Goal: Information Seeking & Learning: Learn about a topic

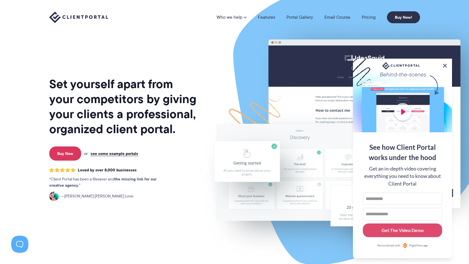
click at [446, 63] on button at bounding box center [444, 65] width 7 height 7
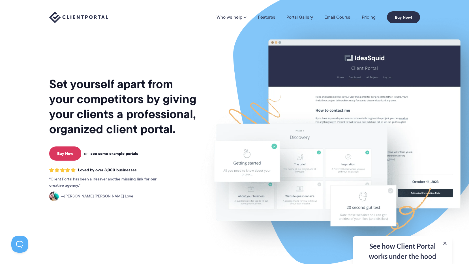
click at [120, 153] on link "see some example portals" at bounding box center [115, 153] width 48 height 5
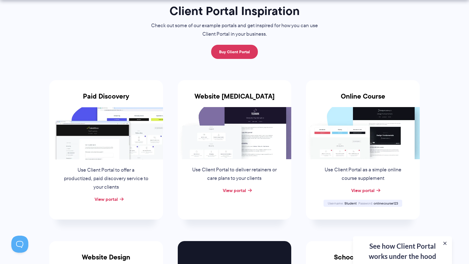
scroll to position [57, 0]
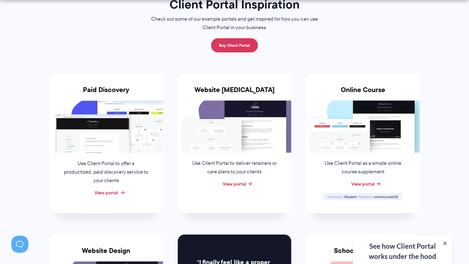
click at [115, 190] on link "View portal" at bounding box center [105, 192] width 23 height 7
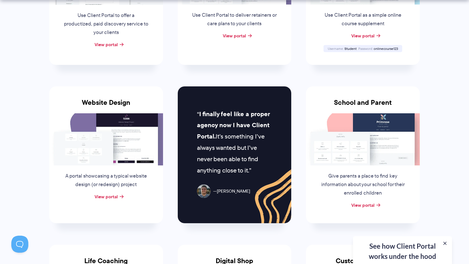
scroll to position [255, 0]
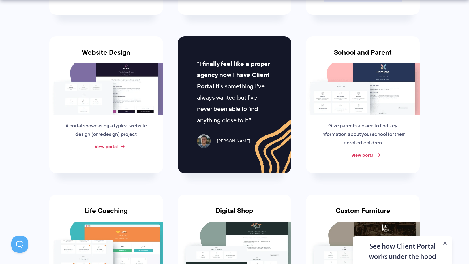
click at [111, 145] on link "View portal" at bounding box center [105, 146] width 23 height 7
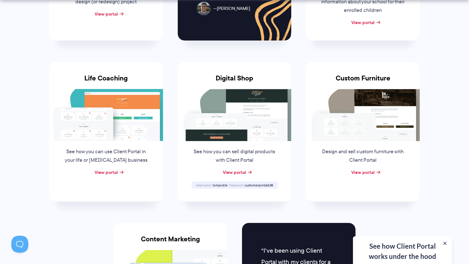
scroll to position [396, 0]
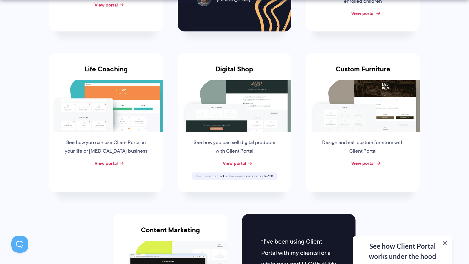
click at [445, 241] on button at bounding box center [444, 243] width 7 height 7
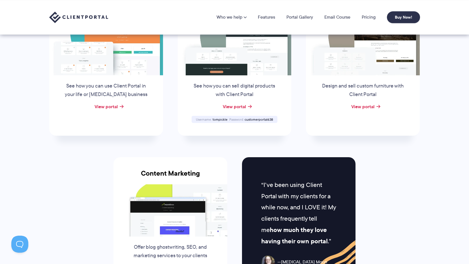
scroll to position [424, 0]
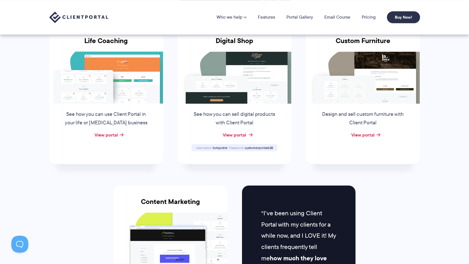
click at [246, 136] on link "View portal" at bounding box center [234, 134] width 23 height 7
drag, startPoint x: 245, startPoint y: 147, endPoint x: 282, endPoint y: 147, distance: 37.3
click at [282, 147] on div "Digital Shop See how you can sell digital products with Client Portal View port…" at bounding box center [235, 94] width 114 height 139
drag, startPoint x: 282, startPoint y: 147, endPoint x: 255, endPoint y: 148, distance: 26.6
copy span "customerportal638"
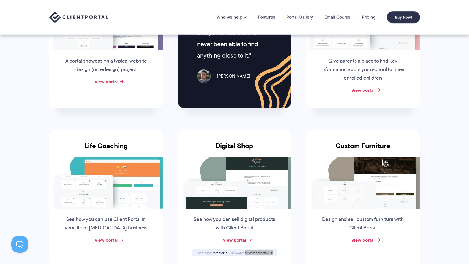
scroll to position [311, 0]
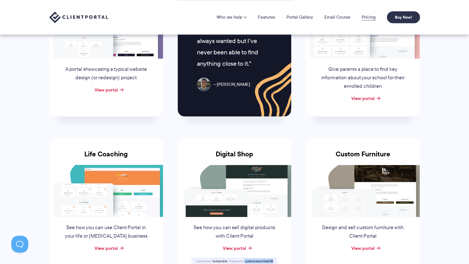
click at [365, 15] on link "Pricing" at bounding box center [369, 17] width 14 height 5
